Goal: Transaction & Acquisition: Purchase product/service

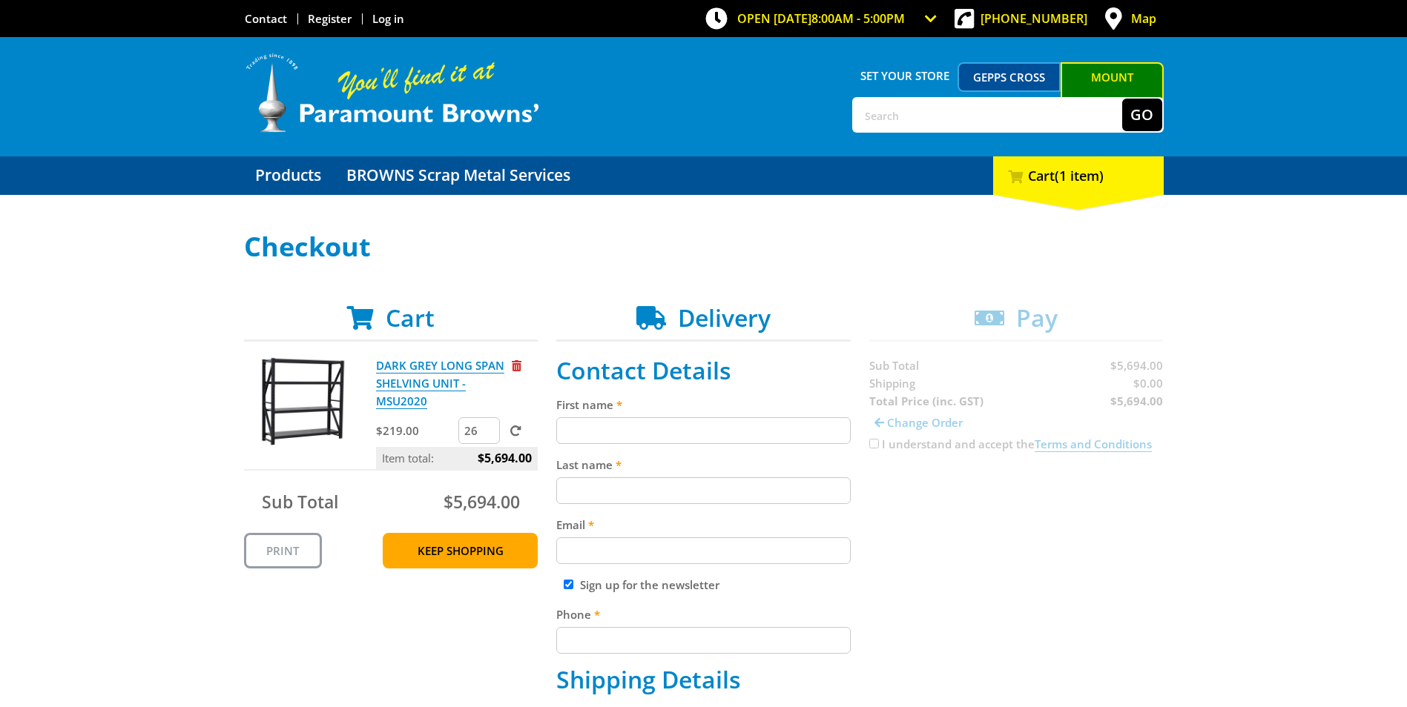
click at [483, 432] on input "26" at bounding box center [479, 430] width 42 height 27
type input "29"
click at [489, 546] on link "Keep Shopping" at bounding box center [460, 551] width 155 height 36
click at [487, 429] on input "27" at bounding box center [479, 430] width 42 height 27
click at [489, 429] on input "28" at bounding box center [479, 430] width 42 height 27
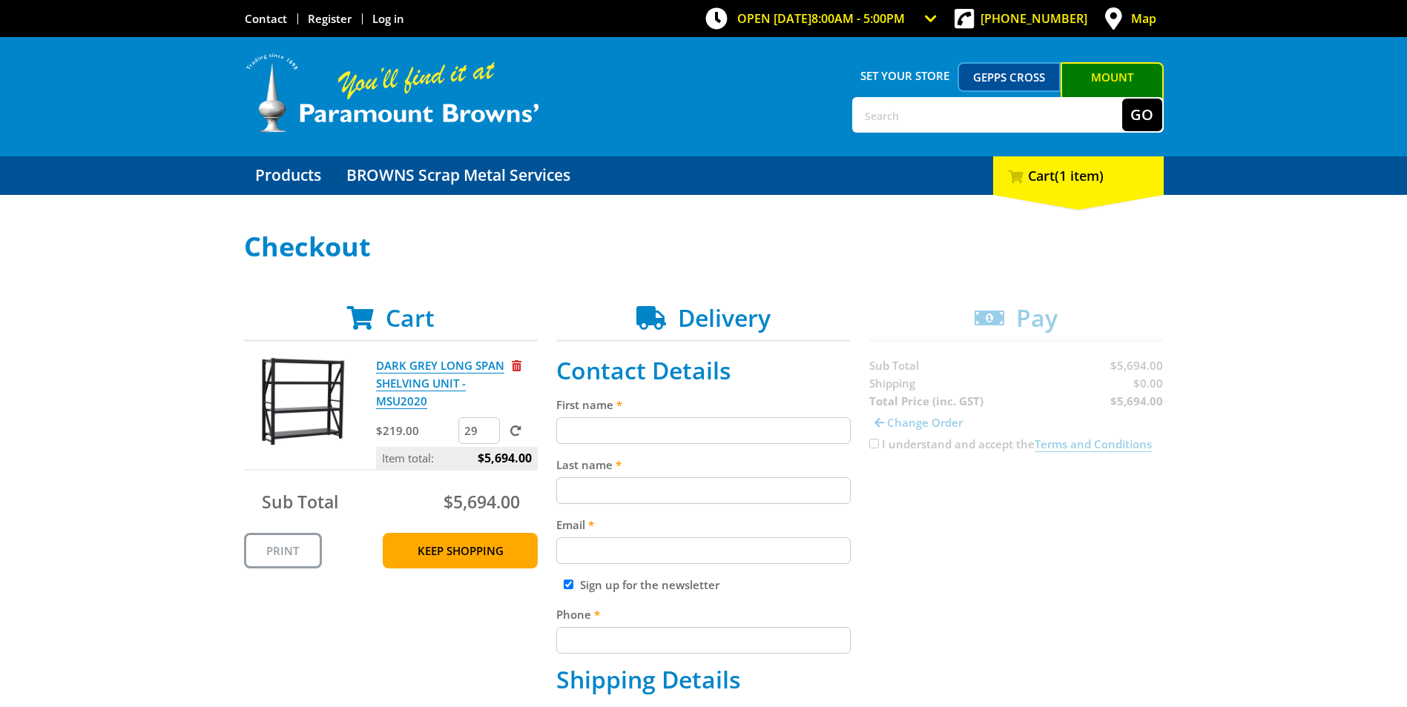
type input "29"
click at [489, 429] on input "29" at bounding box center [479, 430] width 42 height 27
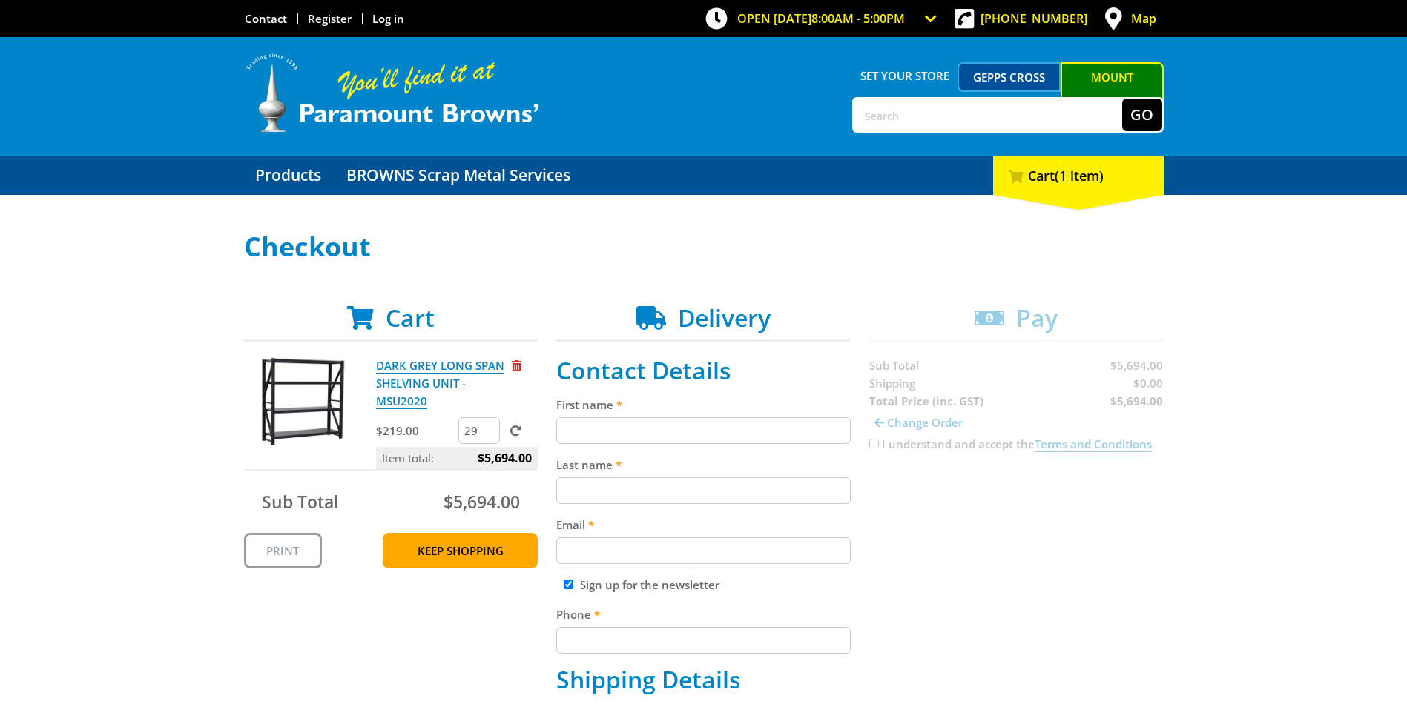
click at [433, 552] on link "Keep Shopping" at bounding box center [460, 551] width 155 height 36
click at [472, 552] on link "Keep Shopping" at bounding box center [460, 551] width 155 height 36
click at [253, 554] on link "Print" at bounding box center [283, 551] width 78 height 36
